Goal: Find contact information: Find contact information

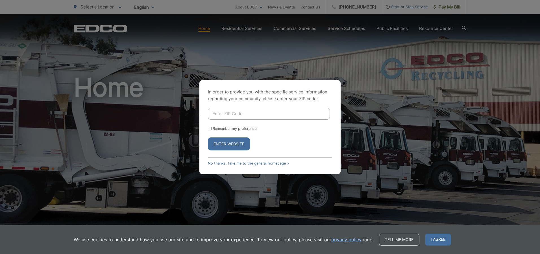
click at [222, 113] on input "Enter ZIP Code" at bounding box center [269, 114] width 122 height 12
type input "91932"
click at [231, 144] on button "Enter Website" at bounding box center [229, 144] width 42 height 13
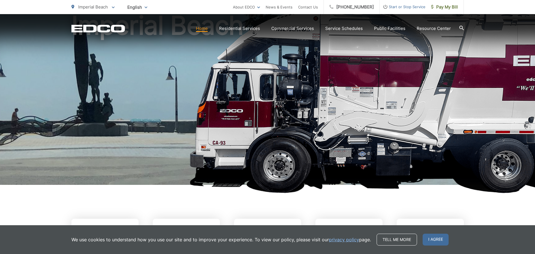
scroll to position [113, 0]
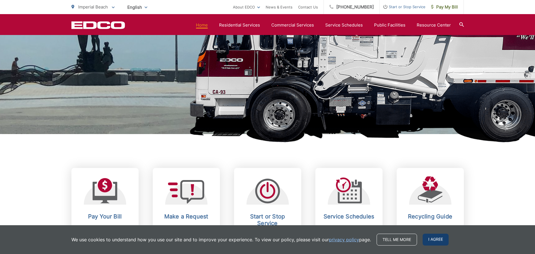
click at [438, 242] on span "I agree" at bounding box center [436, 240] width 26 height 12
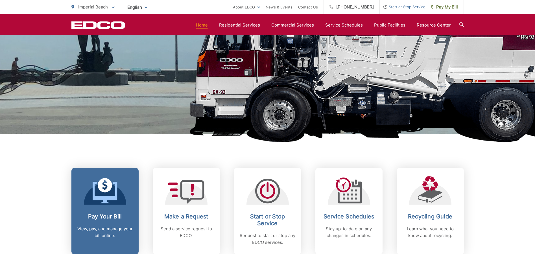
click at [98, 191] on icon at bounding box center [105, 190] width 25 height 25
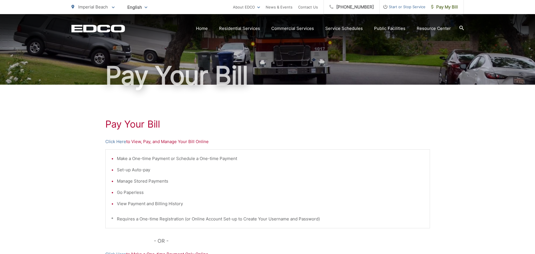
scroll to position [141, 0]
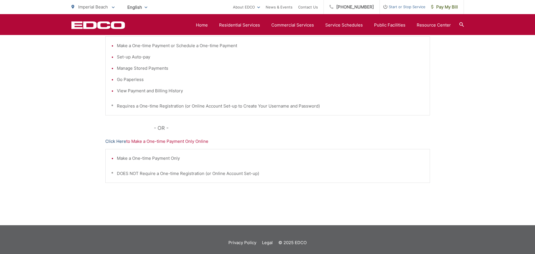
click at [120, 141] on link "Click Here" at bounding box center [115, 141] width 21 height 7
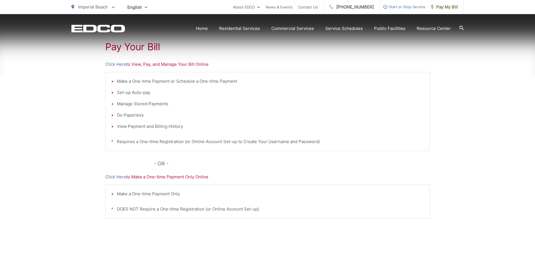
scroll to position [113, 0]
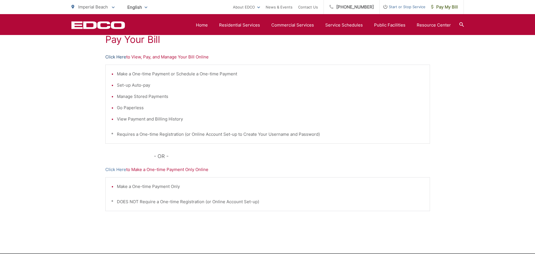
click at [116, 57] on link "Click Here" at bounding box center [115, 57] width 21 height 7
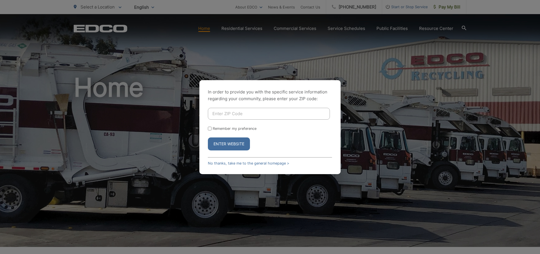
click at [239, 112] on input "Enter ZIP Code" at bounding box center [269, 114] width 122 height 12
type input "91932"
click at [209, 127] on input "Remember my preference" at bounding box center [210, 129] width 4 height 4
checkbox input "true"
click at [228, 145] on button "Enter Website" at bounding box center [229, 144] width 42 height 13
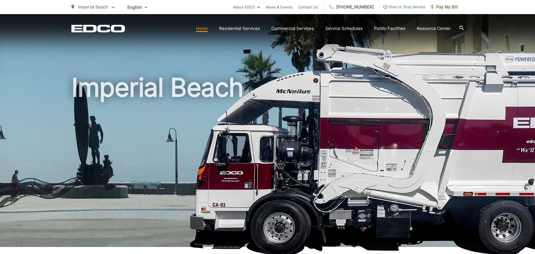
click at [464, 29] on div "EDCO Logo Home Residential Services Curbside Pickup Recycling Organic Recycling…" at bounding box center [267, 24] width 535 height 20
click at [461, 28] on icon at bounding box center [462, 28] width 5 height 5
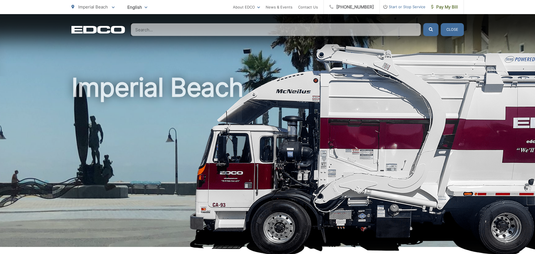
click at [304, 25] on input "Search" at bounding box center [276, 29] width 290 height 13
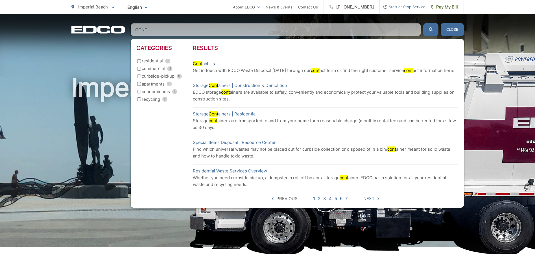
type input "CONT"
click at [203, 64] on link "Cont act Us" at bounding box center [204, 63] width 22 height 7
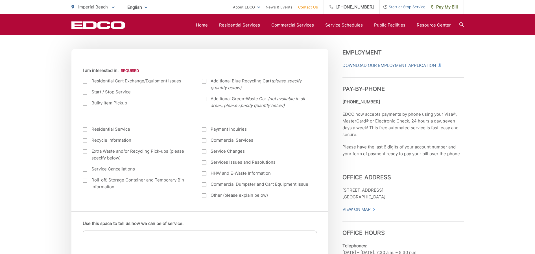
scroll to position [198, 0]
